Goal: Task Accomplishment & Management: Manage account settings

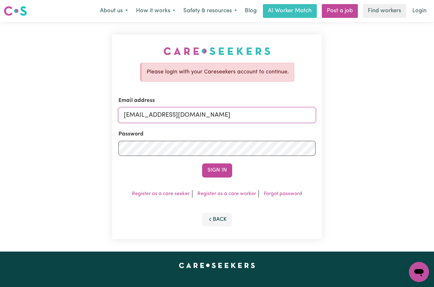
click at [174, 112] on input "[EMAIL_ADDRESS][DOMAIN_NAME]" at bounding box center [216, 114] width 197 height 15
drag, startPoint x: 215, startPoint y: 116, endPoint x: 199, endPoint y: 115, distance: 16.0
click at [199, 115] on input "[EMAIL_ADDRESS][DOMAIN_NAME]" at bounding box center [216, 114] width 197 height 15
drag, startPoint x: 210, startPoint y: 113, endPoint x: 11, endPoint y: 105, distance: 198.5
click at [11, 106] on div "Please login with your Careseekers account to continue. Email address [EMAIL_AD…" at bounding box center [217, 136] width 434 height 229
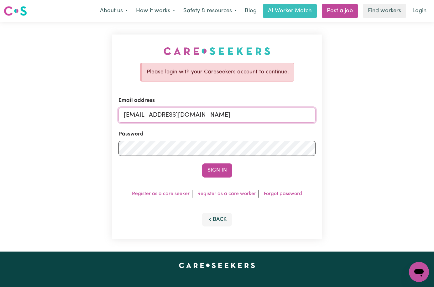
type input "y"
type input "[EMAIL_ADDRESS][DOMAIN_NAME]"
click at [0, 132] on div "Please login with your Careseekers account to continue. Email address [EMAIL_AD…" at bounding box center [217, 136] width 434 height 229
click at [396, 155] on div "Please login with your Careseekers account to continue. Email address [EMAIL_AD…" at bounding box center [217, 136] width 434 height 229
click at [218, 169] on button "Sign In" at bounding box center [217, 170] width 30 height 14
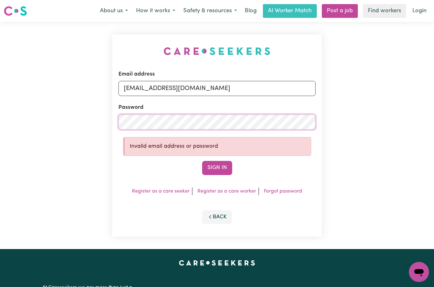
click at [0, 91] on div "Email address [EMAIL_ADDRESS][DOMAIN_NAME] Password Invalid email address or pa…" at bounding box center [217, 135] width 434 height 227
click at [202, 161] on button "Sign In" at bounding box center [217, 168] width 30 height 14
